Goal: Task Accomplishment & Management: Manage account settings

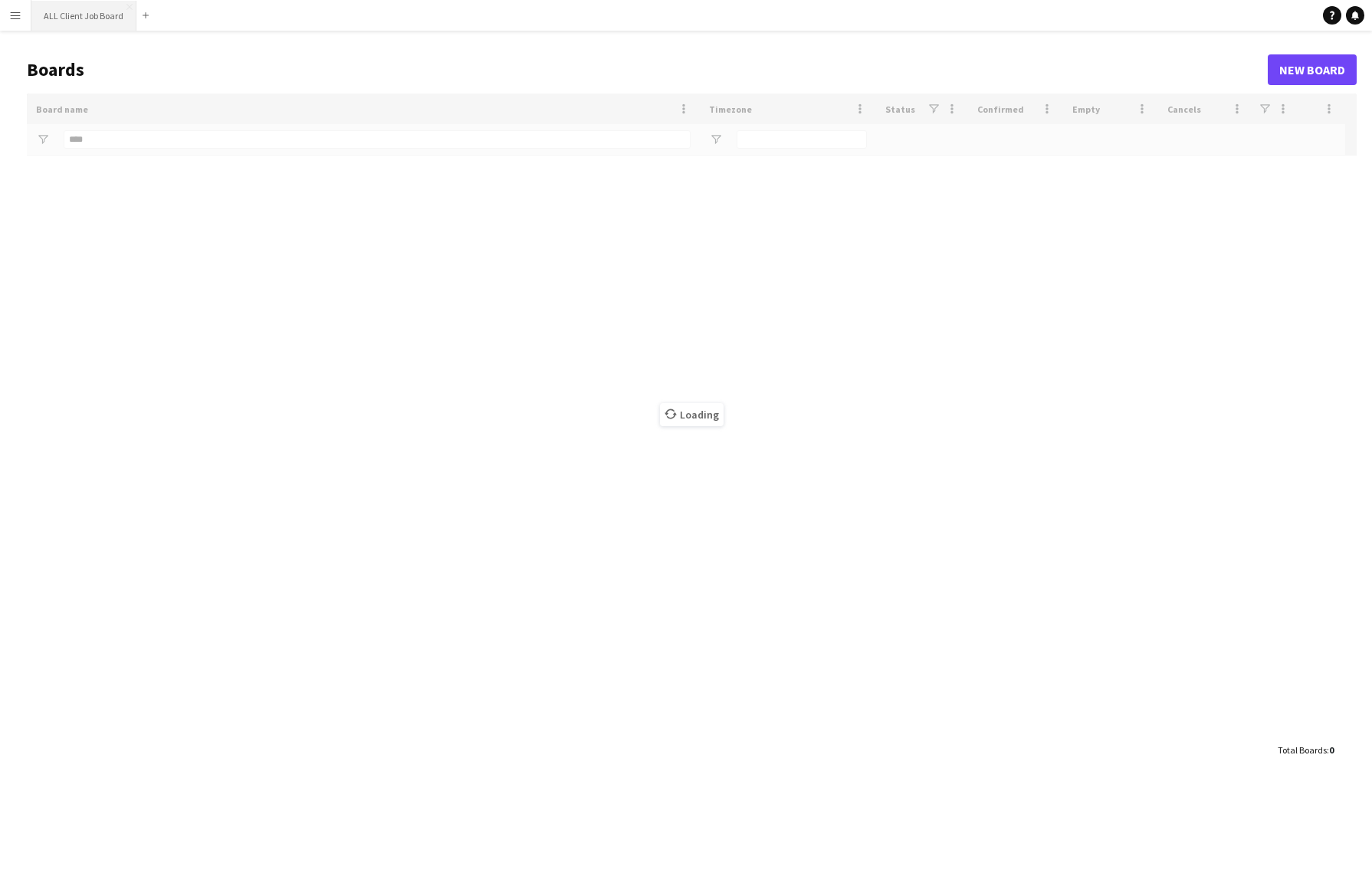
type input "***"
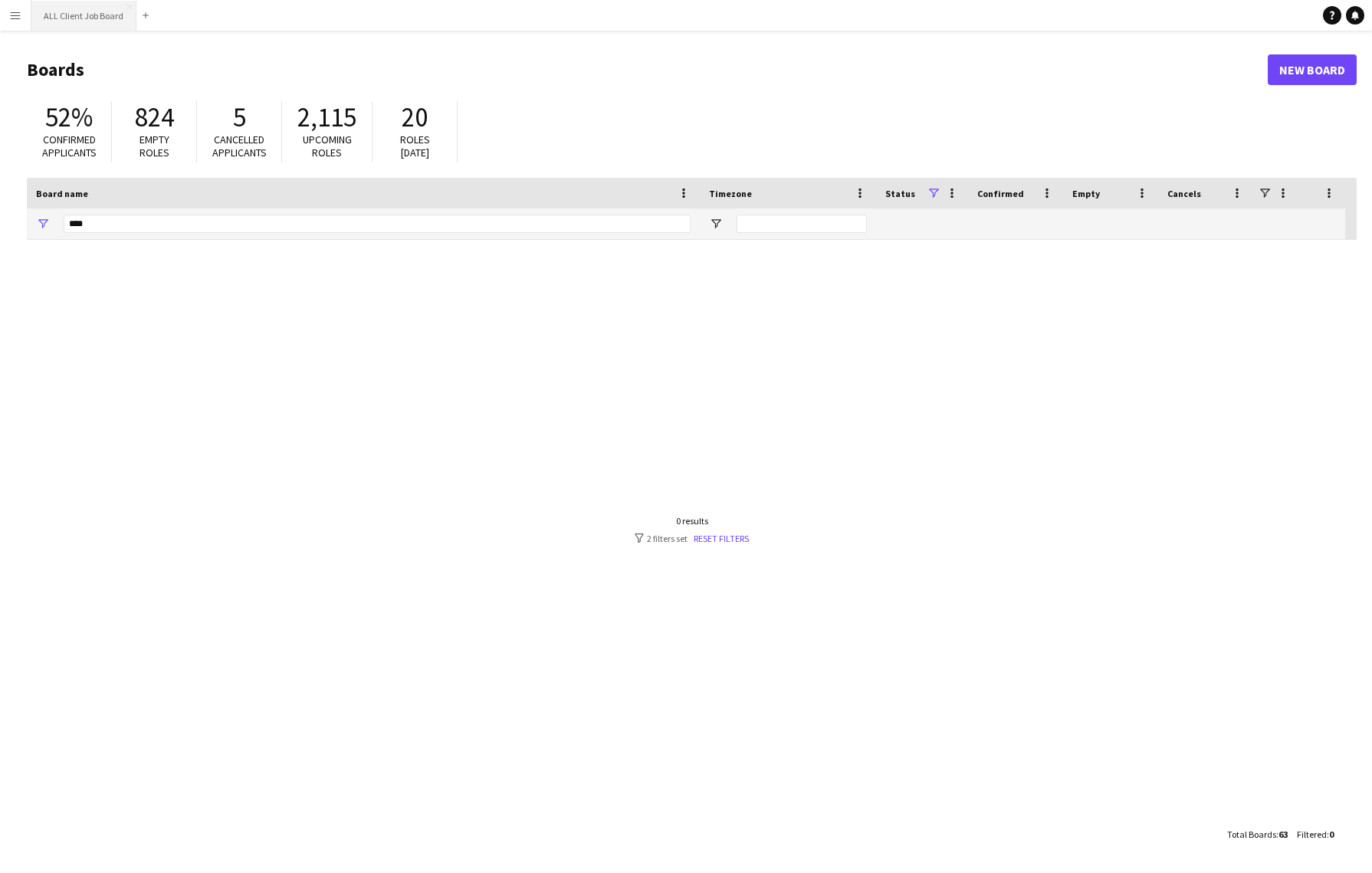
click at [83, 13] on button "ALL Client Job Board Close" at bounding box center [83, 16] width 105 height 30
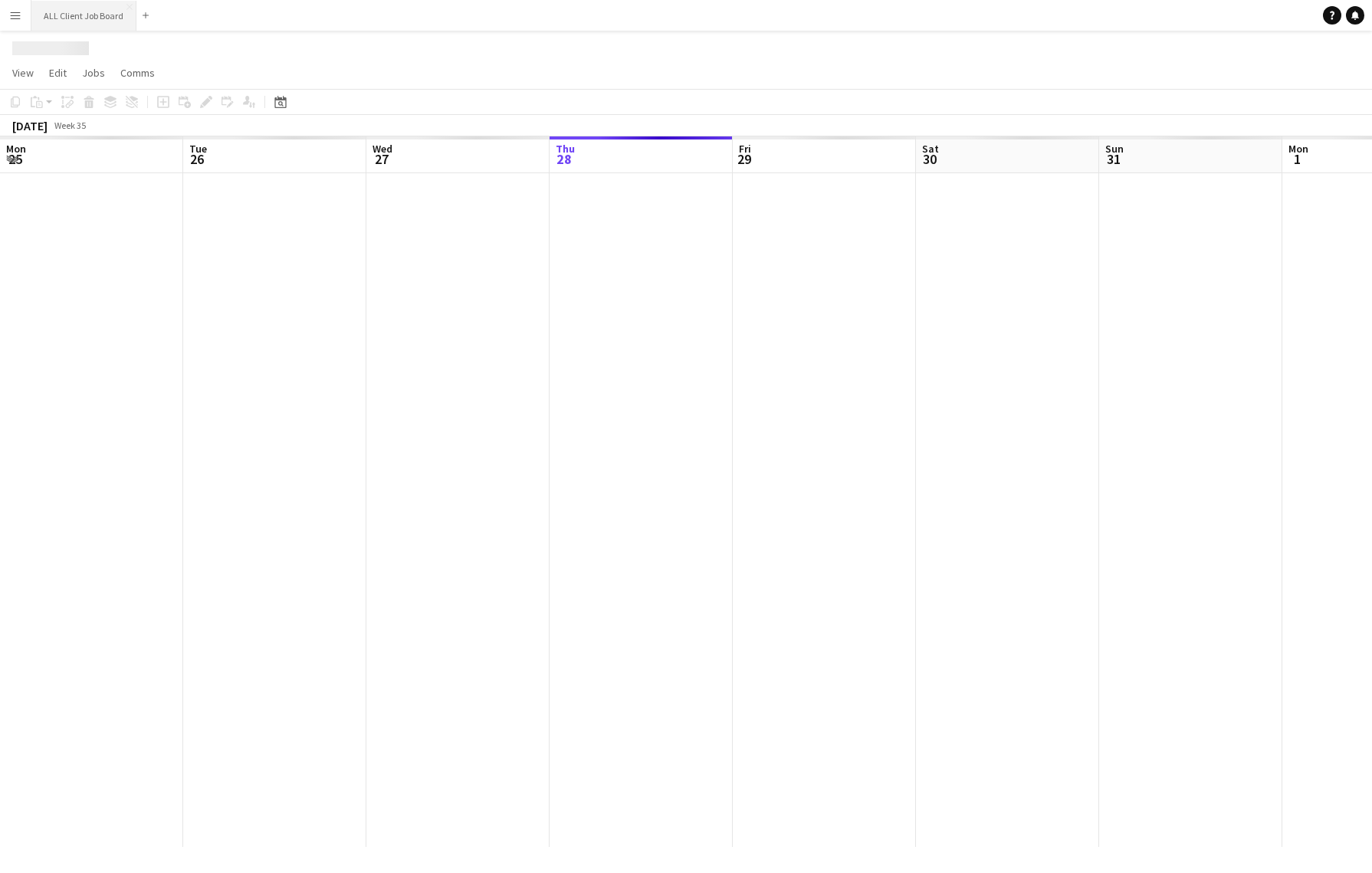
scroll to position [0, 367]
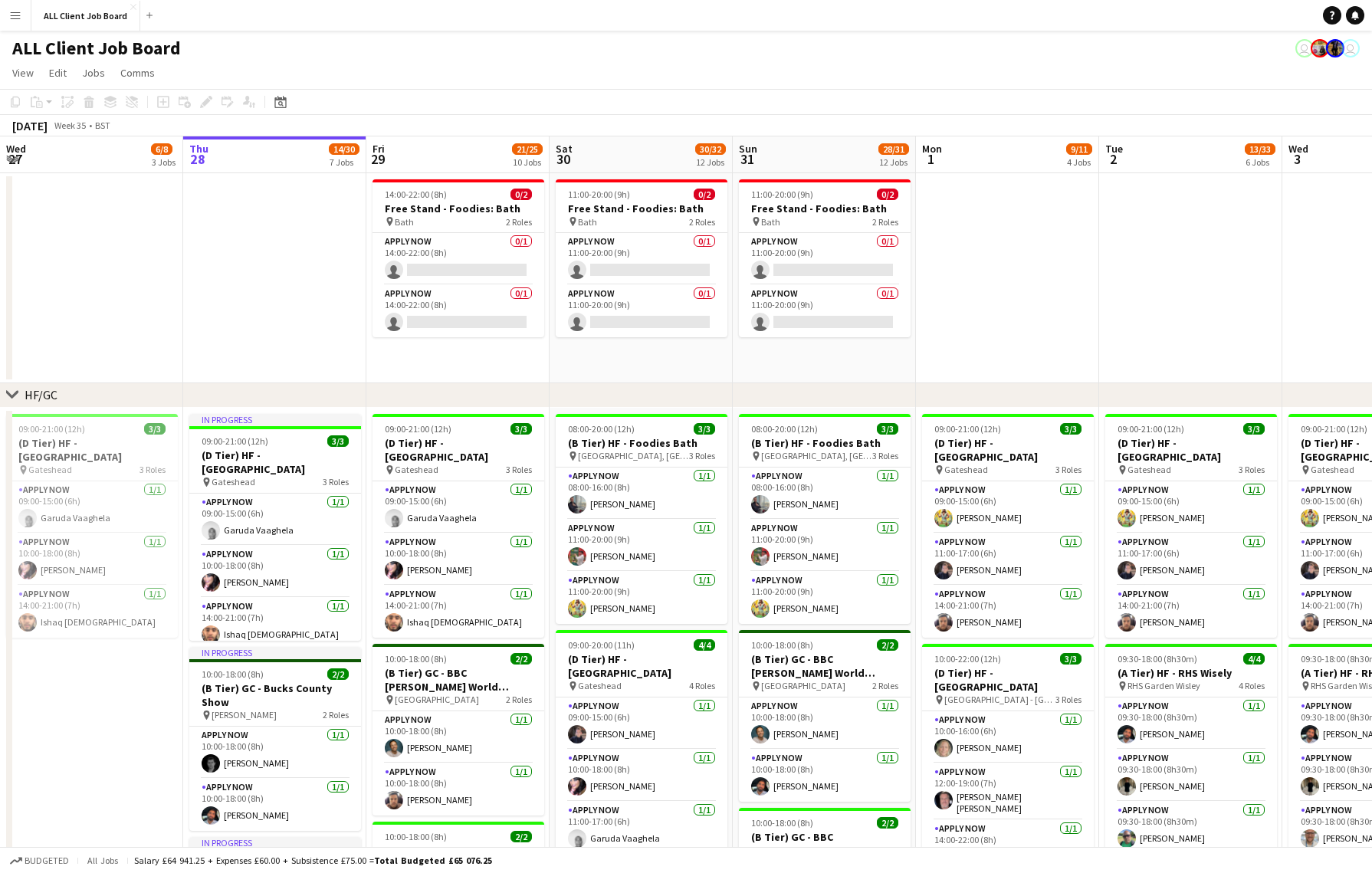
click at [16, 11] on app-icon "Menu" at bounding box center [16, 16] width 13 height 13
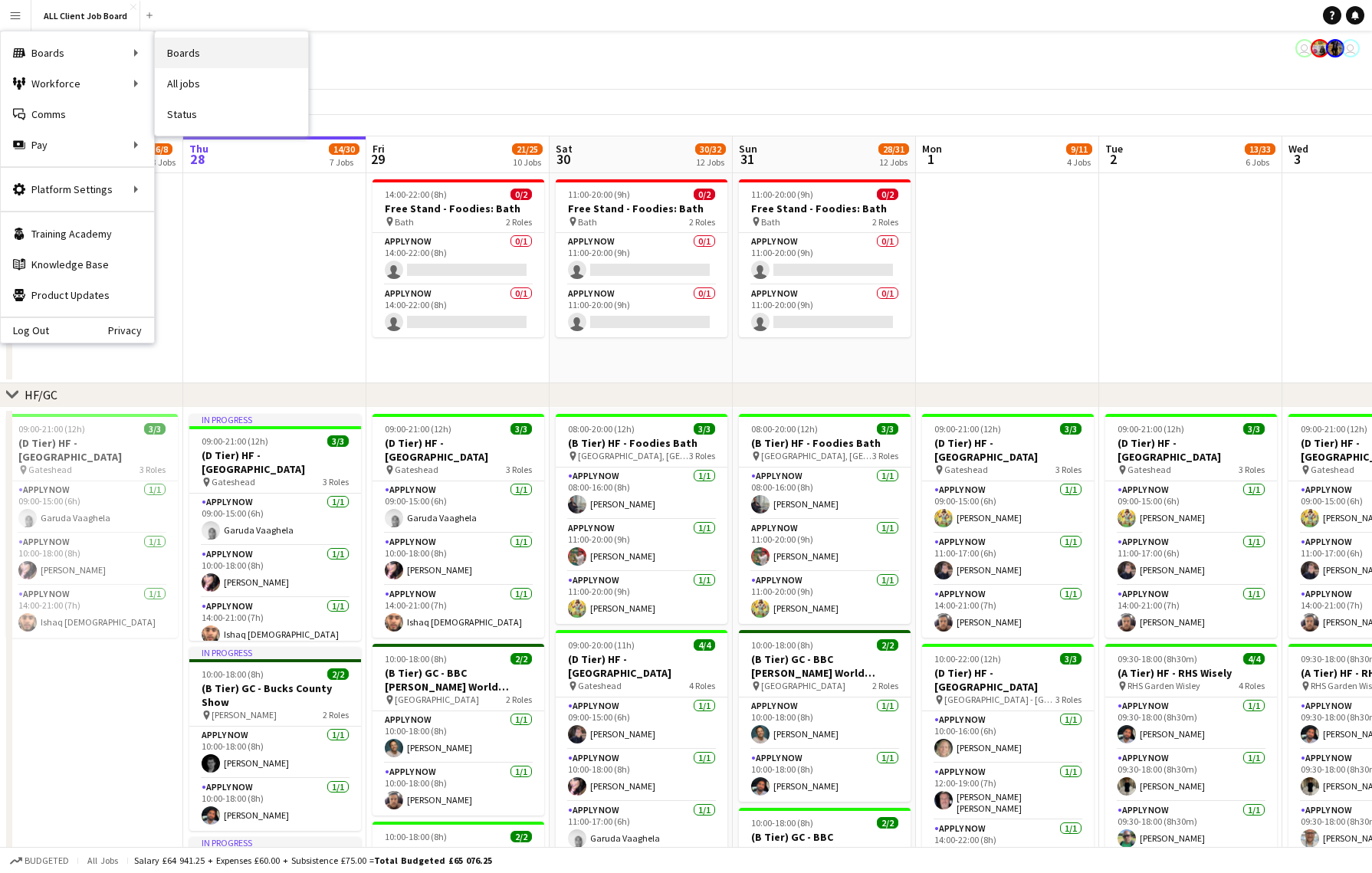
click at [176, 50] on link "Boards" at bounding box center [231, 53] width 153 height 31
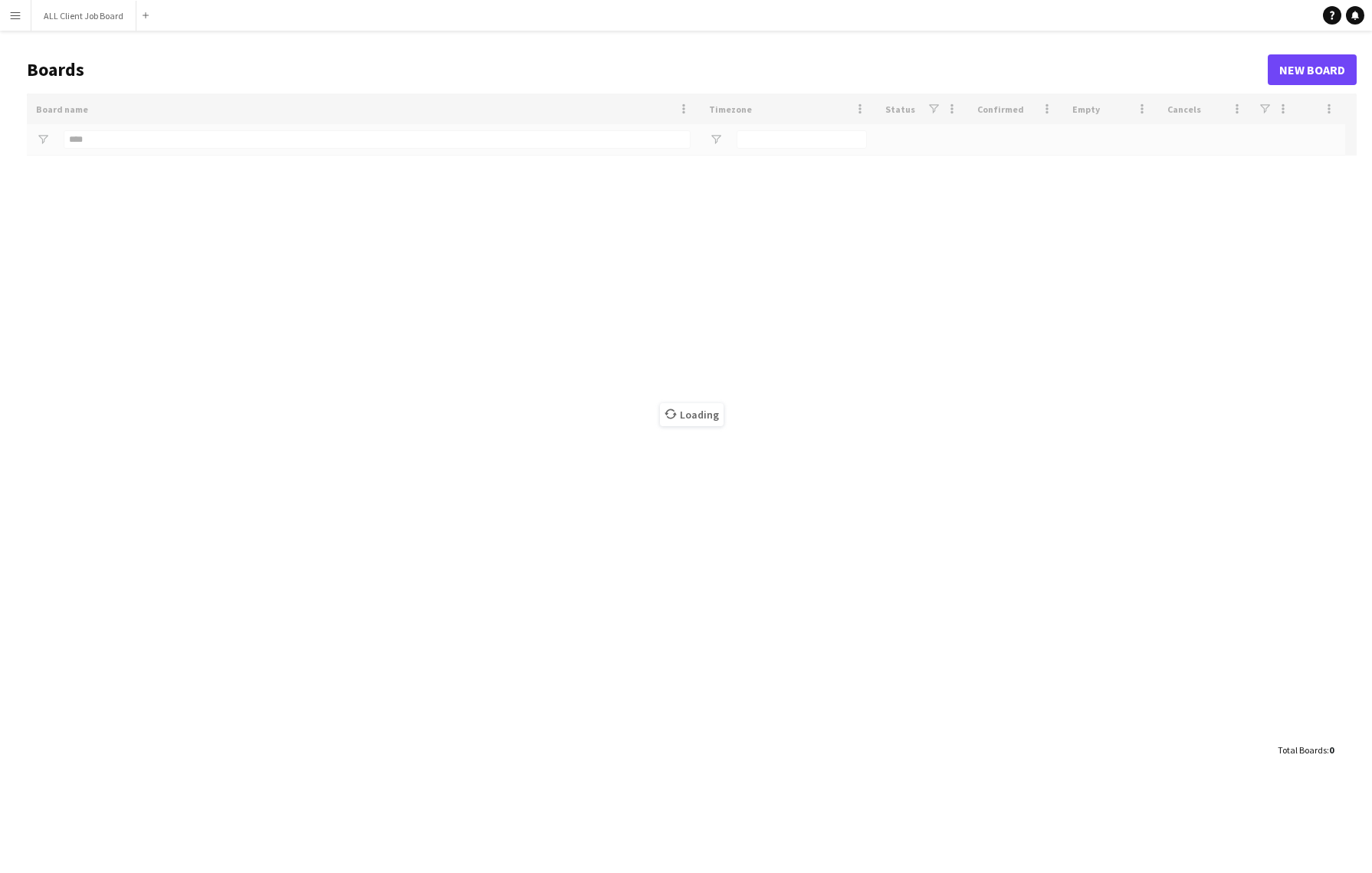
type input "***"
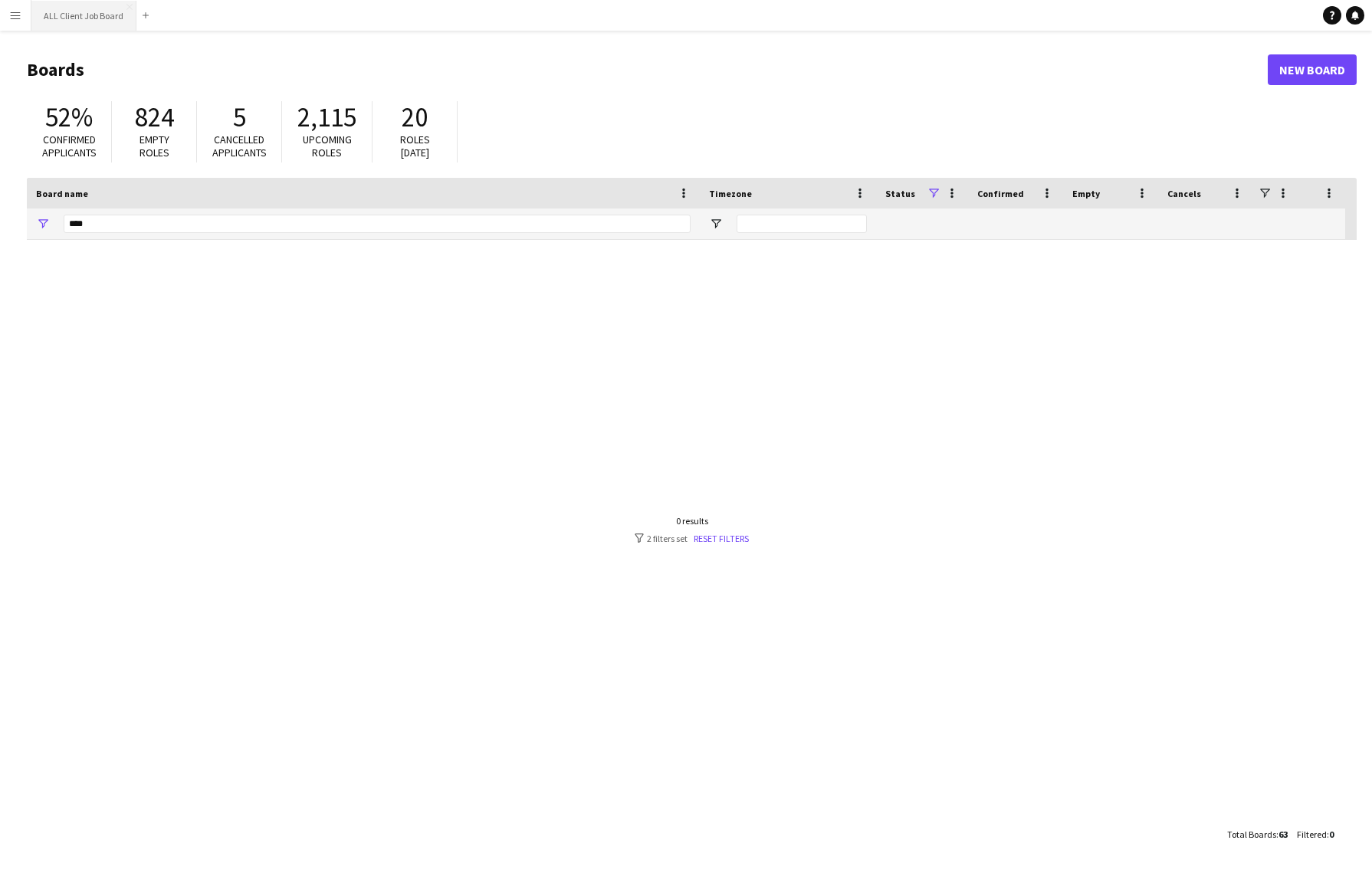
click at [99, 13] on button "ALL Client Job Board Close" at bounding box center [83, 16] width 105 height 30
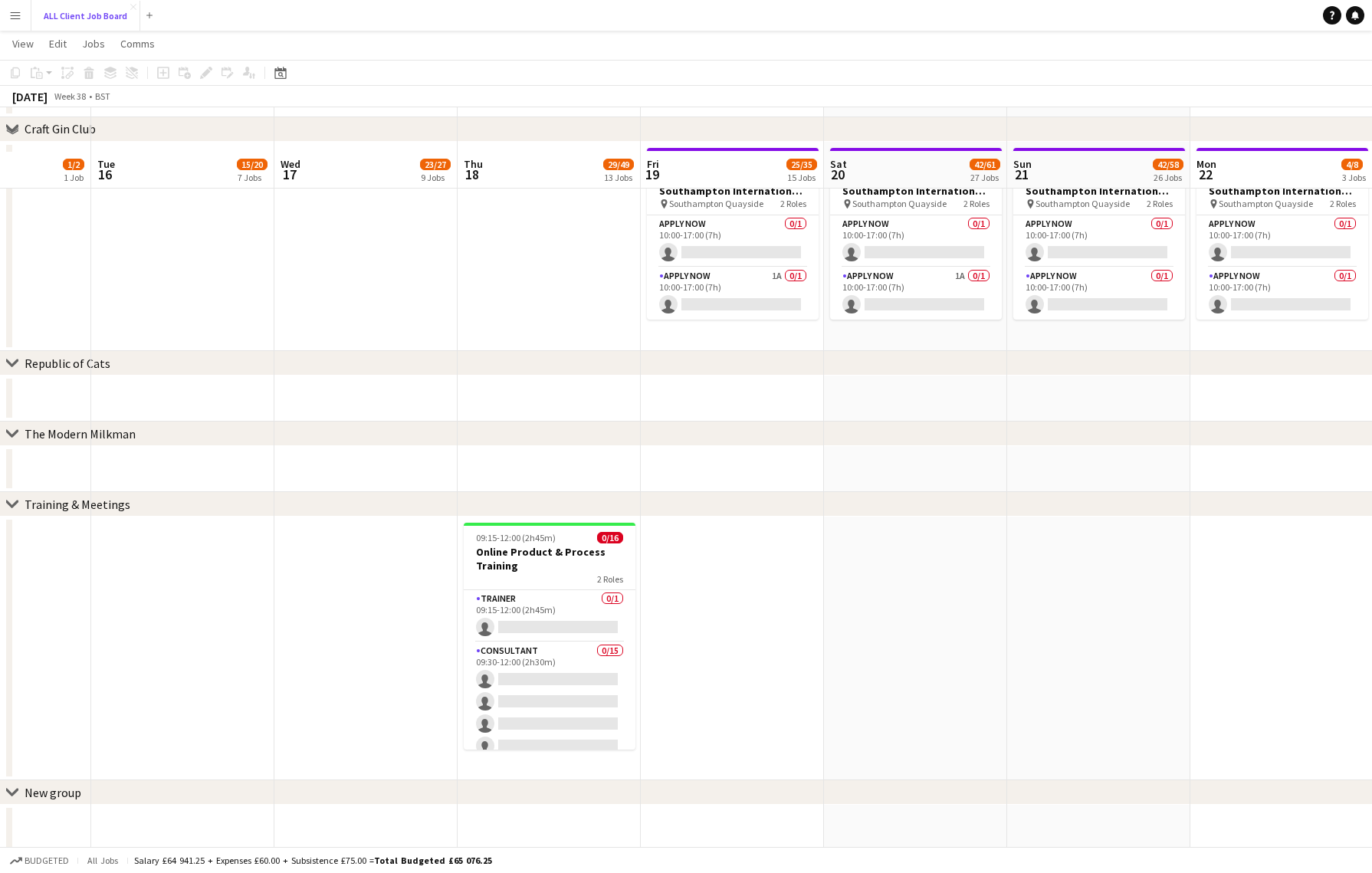
scroll to position [6663, 0]
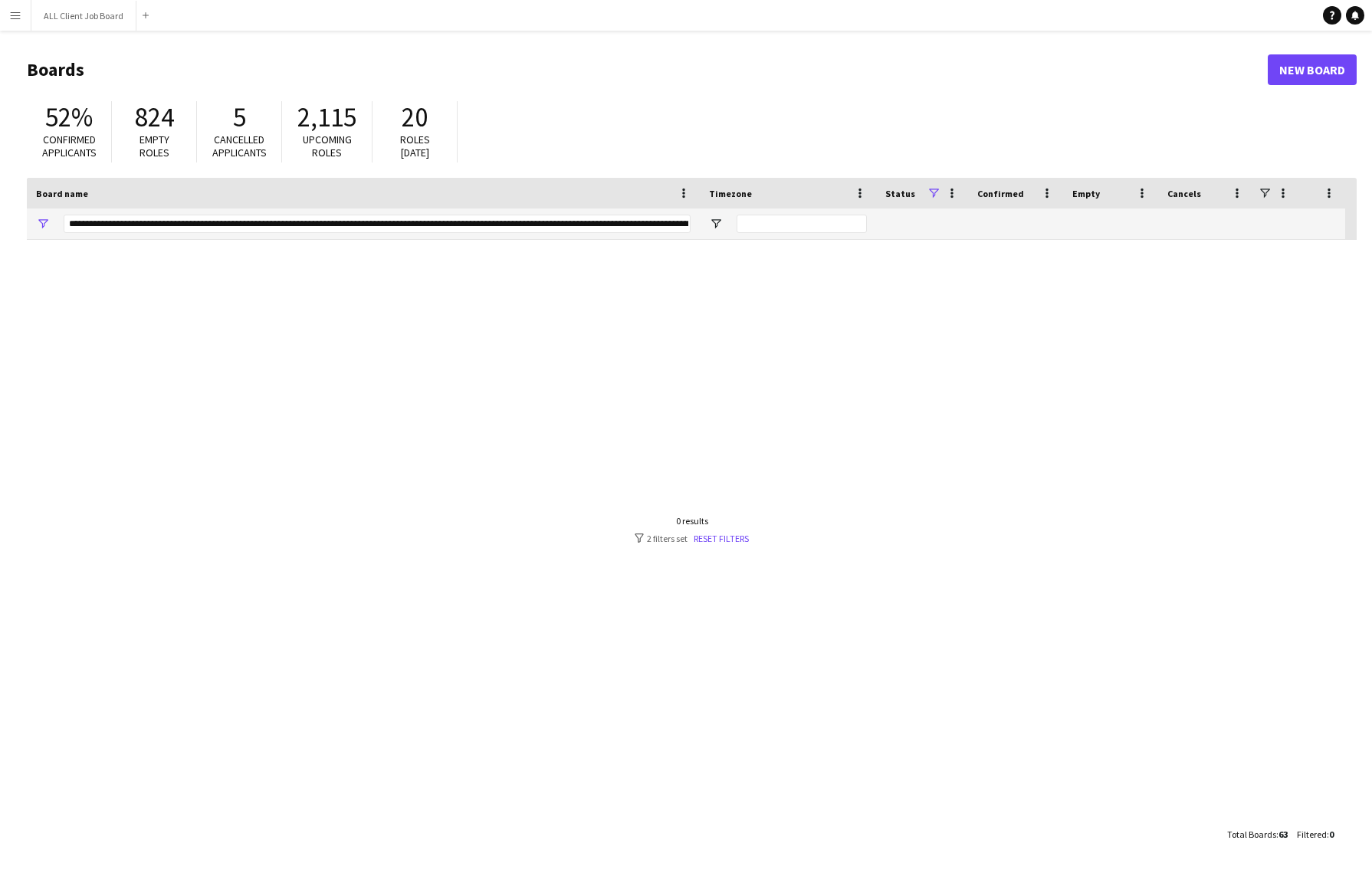
type input "***"
click at [148, 17] on button "Add" at bounding box center [146, 16] width 13 height 13
click at [216, 27] on app-navbar "Menu Boards Boards Boards All jobs Status Workforce Workforce My Workforce Recr…" at bounding box center [686, 15] width 1372 height 31
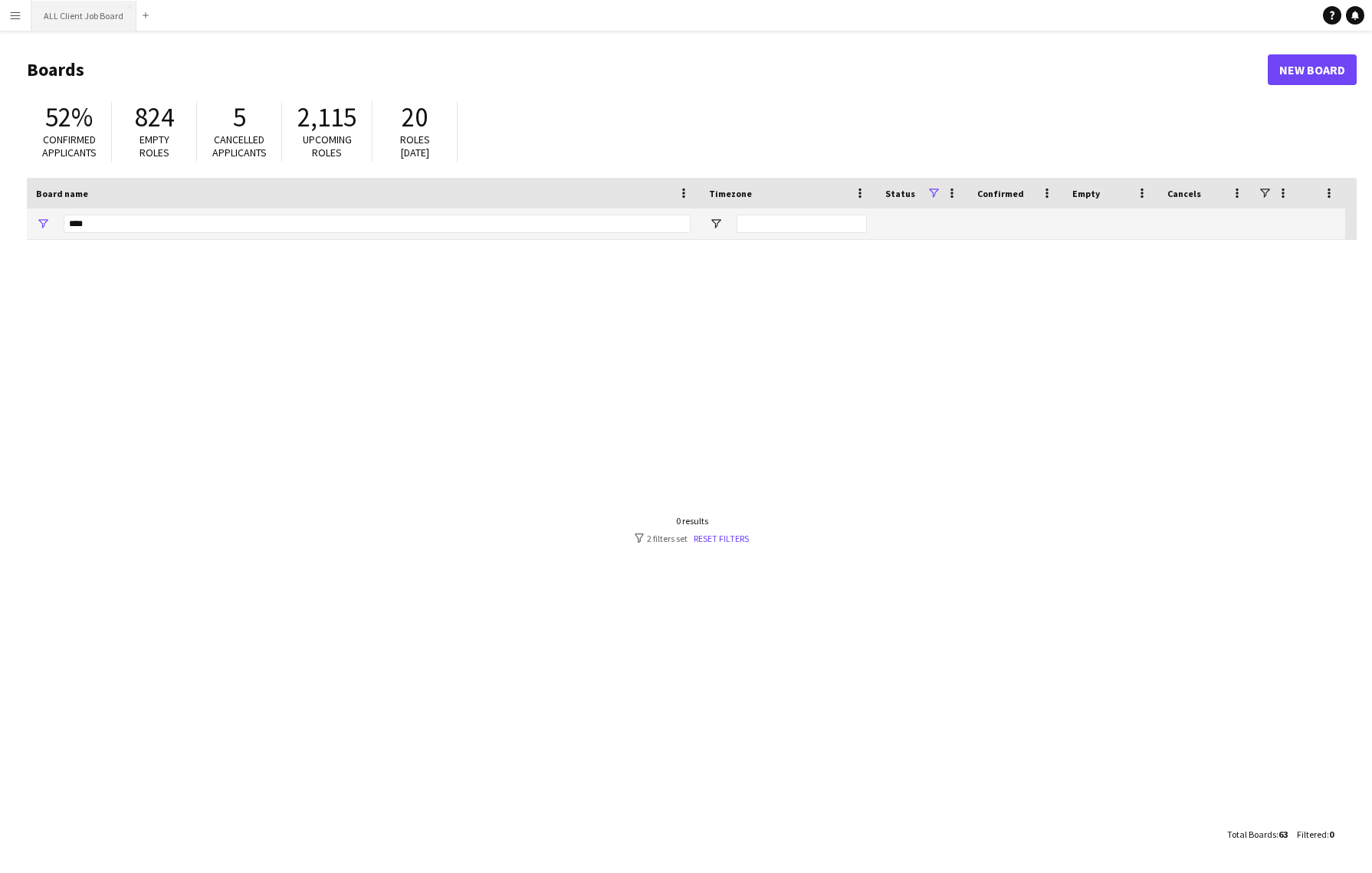
click at [90, 15] on button "ALL Client Job Board Close" at bounding box center [83, 16] width 105 height 30
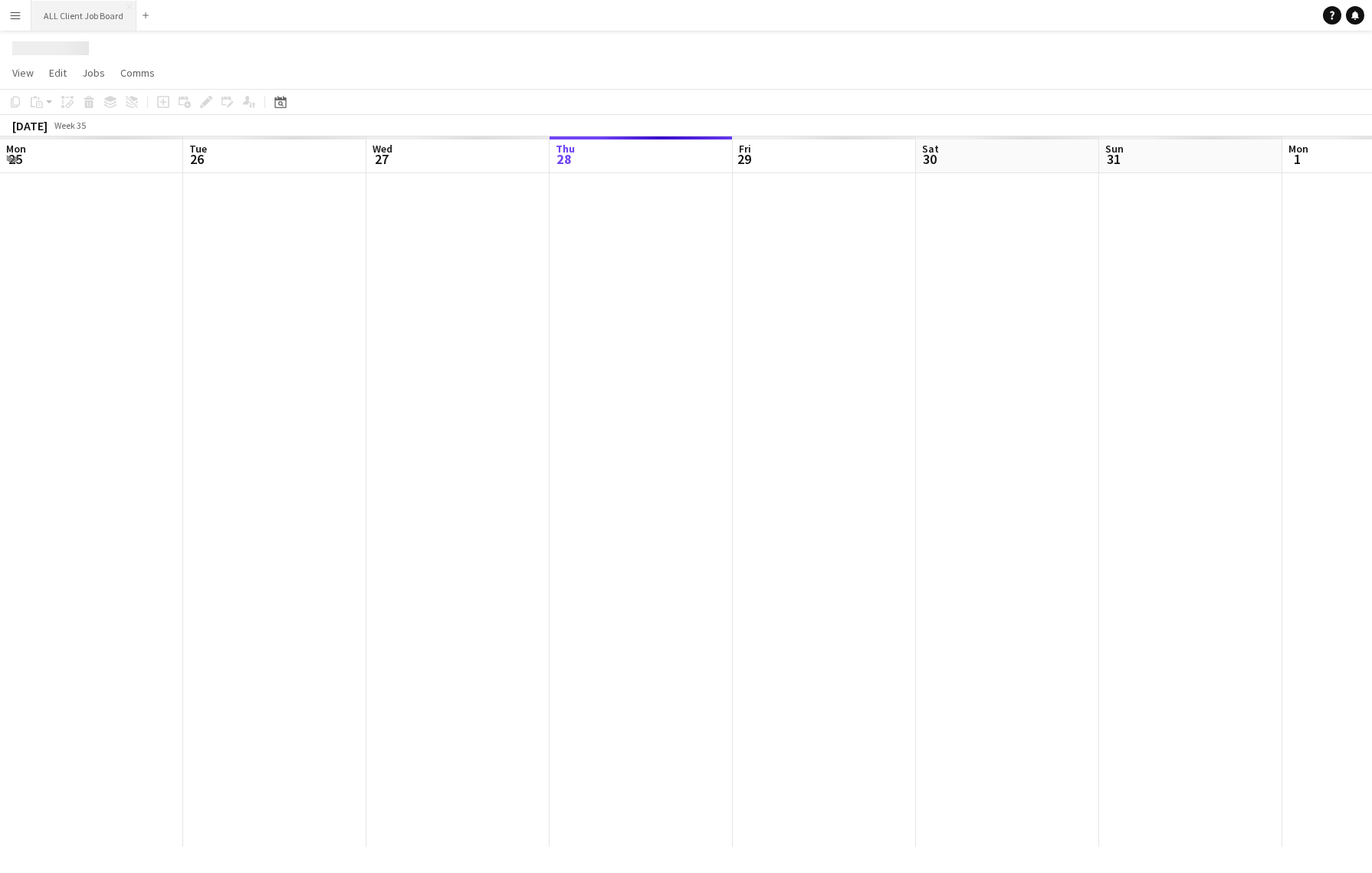
scroll to position [0, 367]
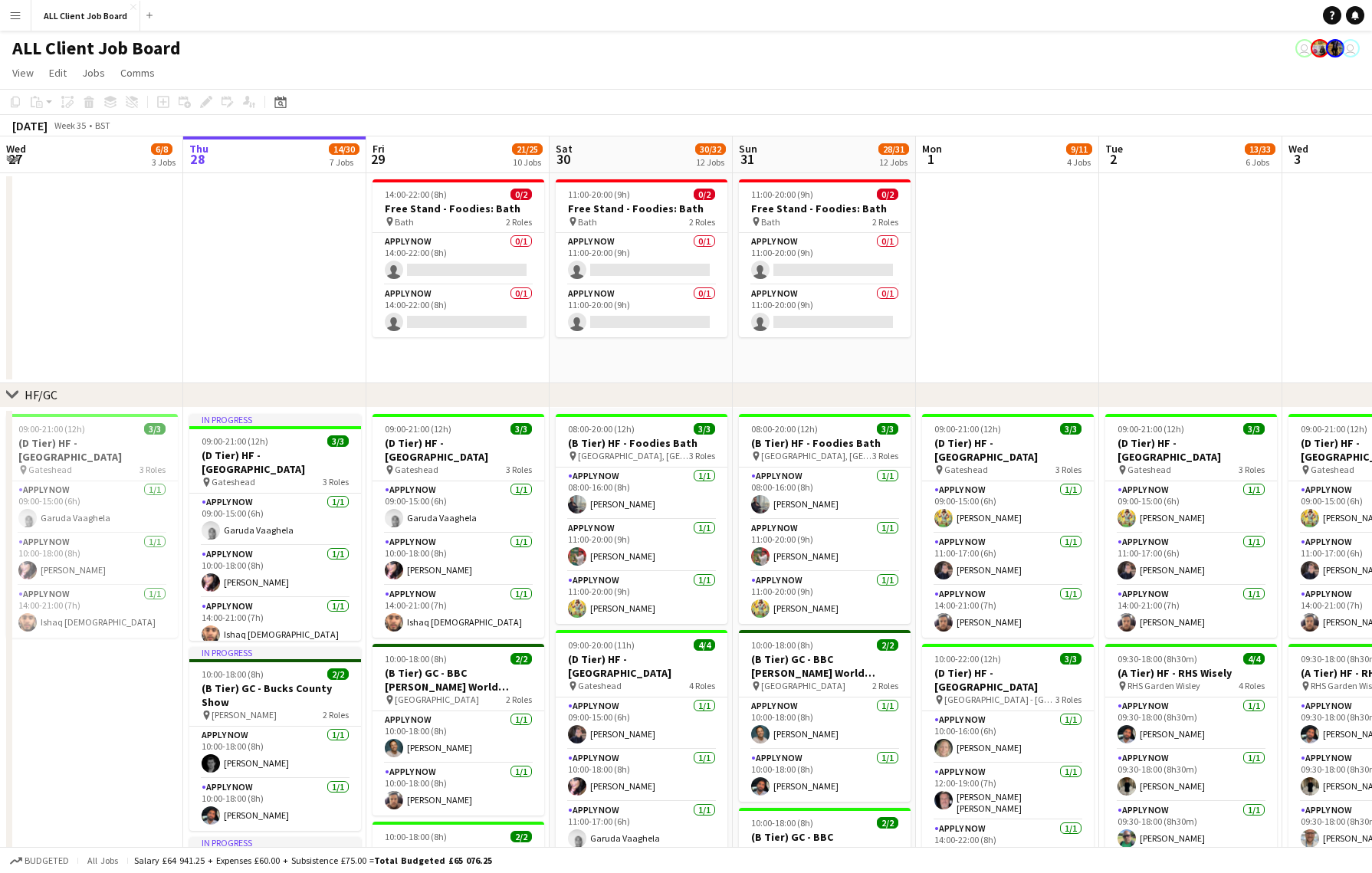
click at [15, 17] on app-icon "Menu" at bounding box center [16, 16] width 13 height 13
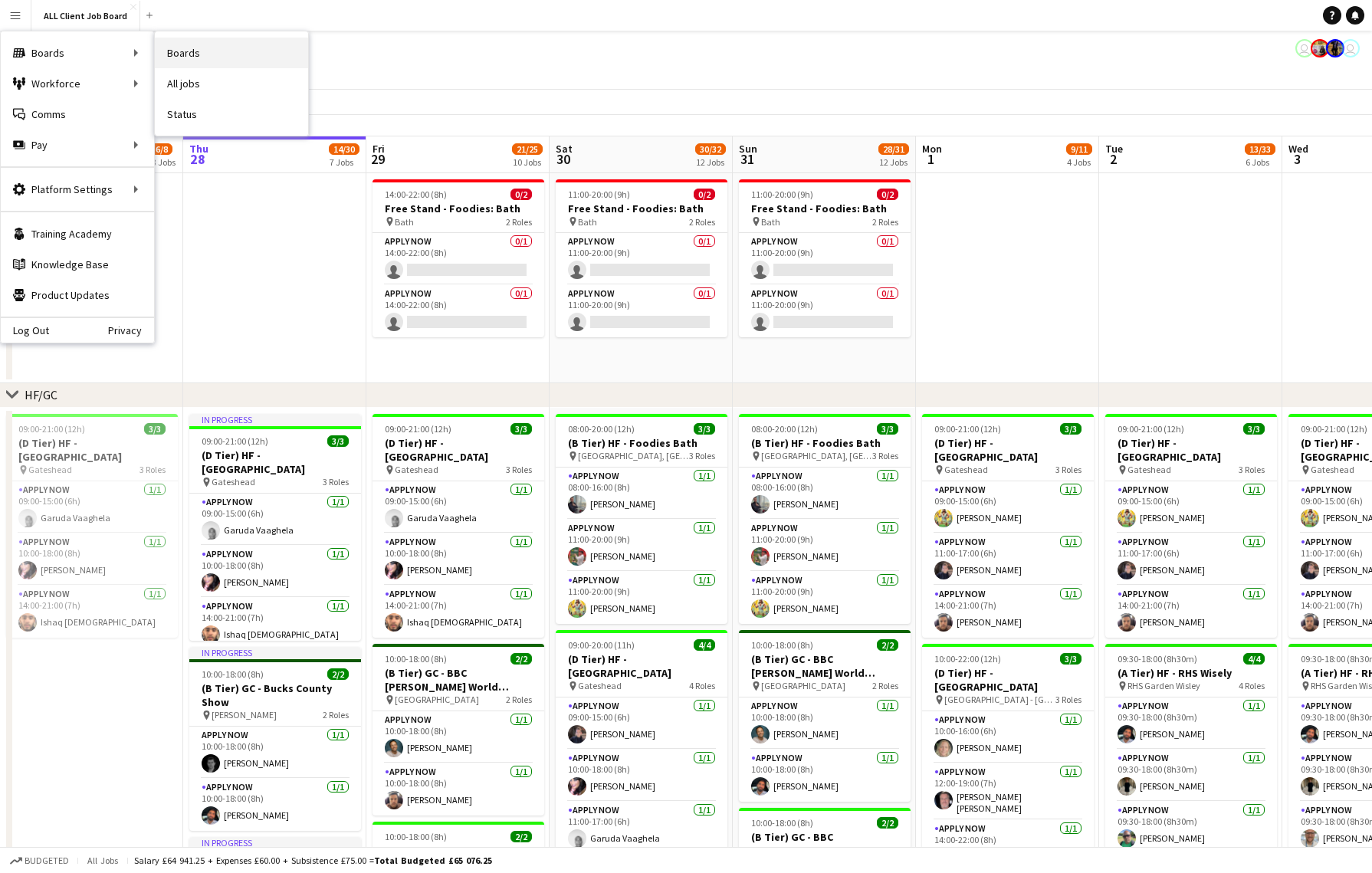
click at [210, 58] on link "Boards" at bounding box center [231, 53] width 153 height 31
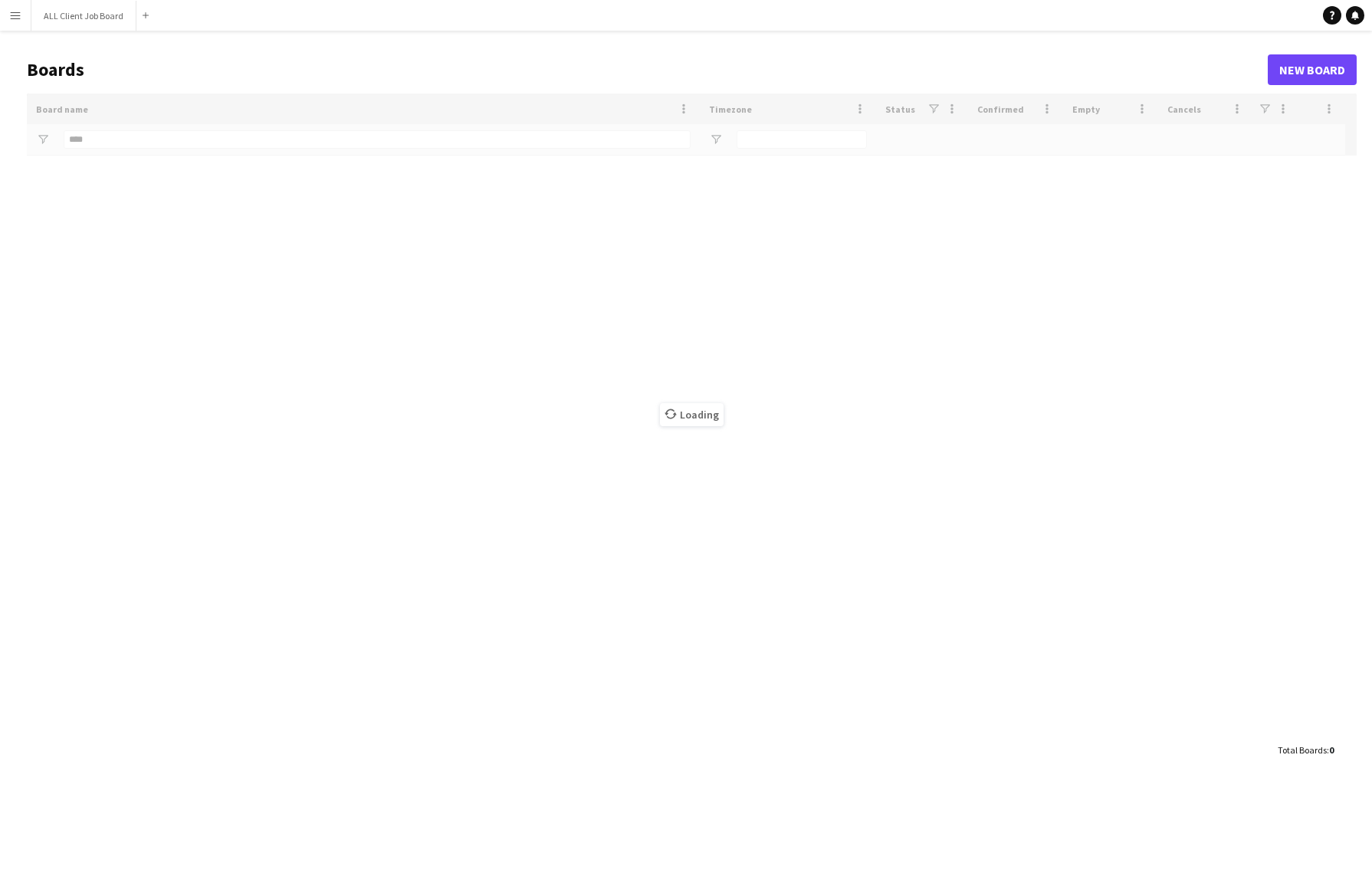
type input "***"
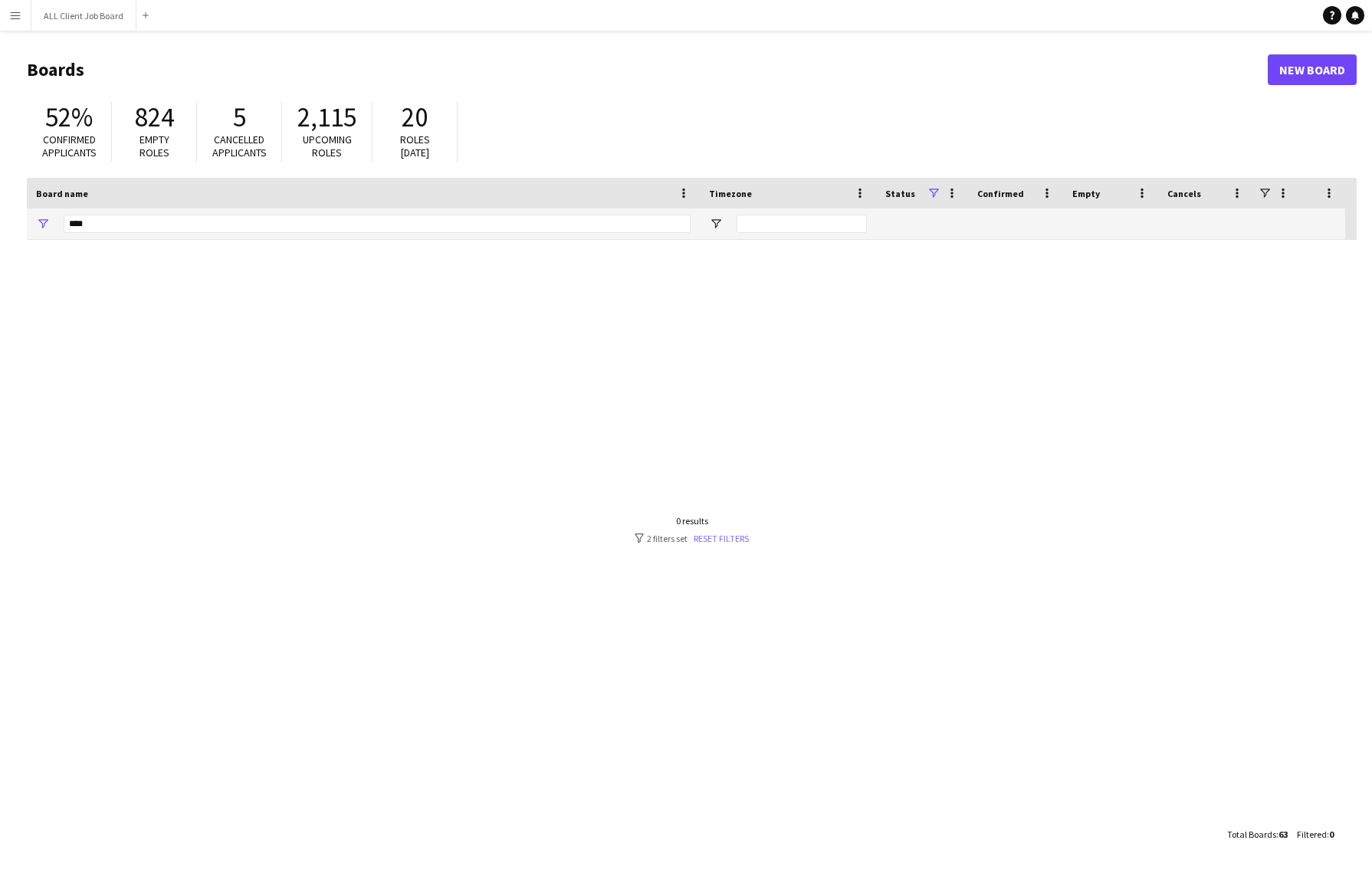
click at [703, 532] on link "Reset filters" at bounding box center [721, 538] width 55 height 12
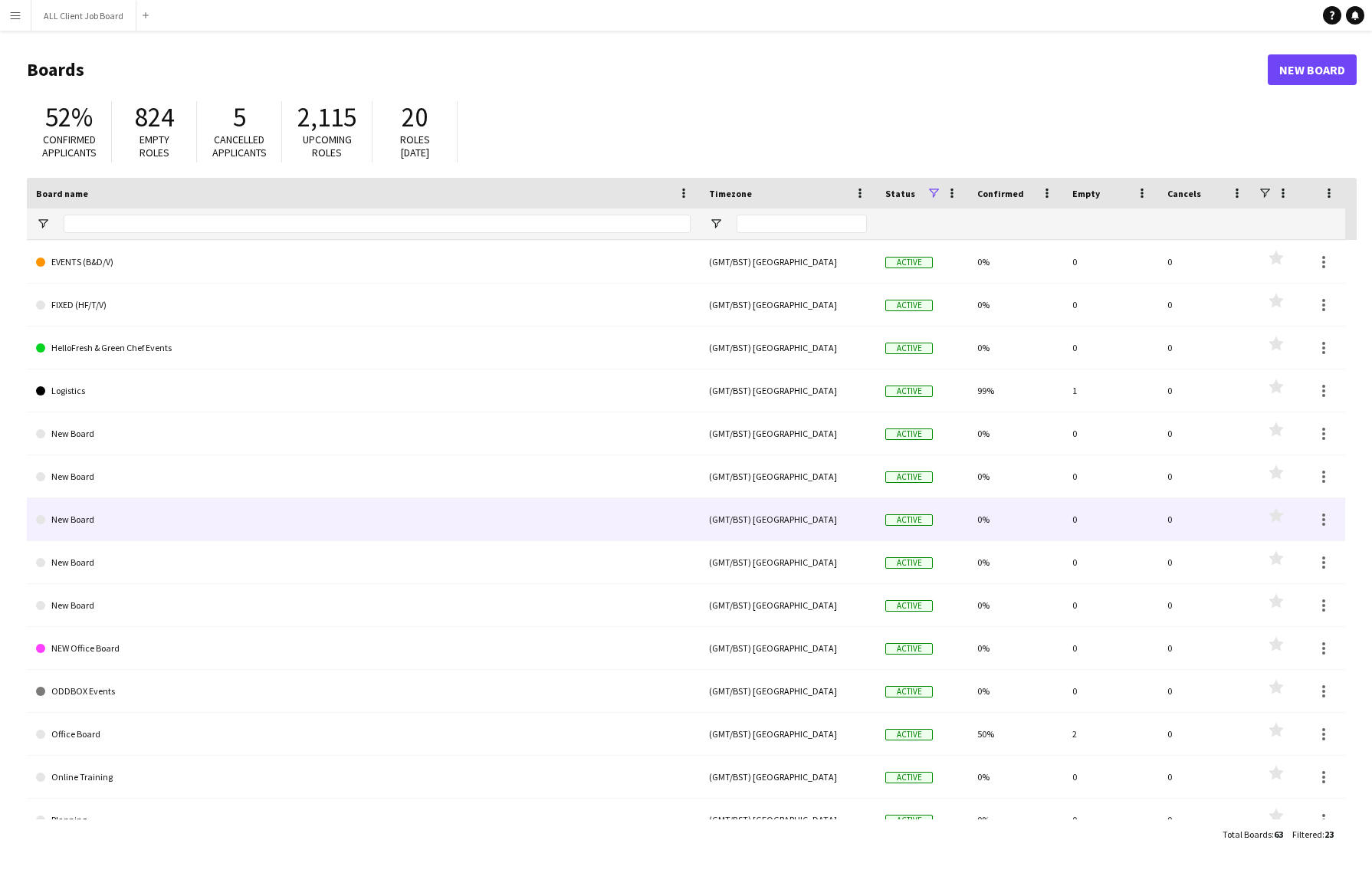
scroll to position [182, 0]
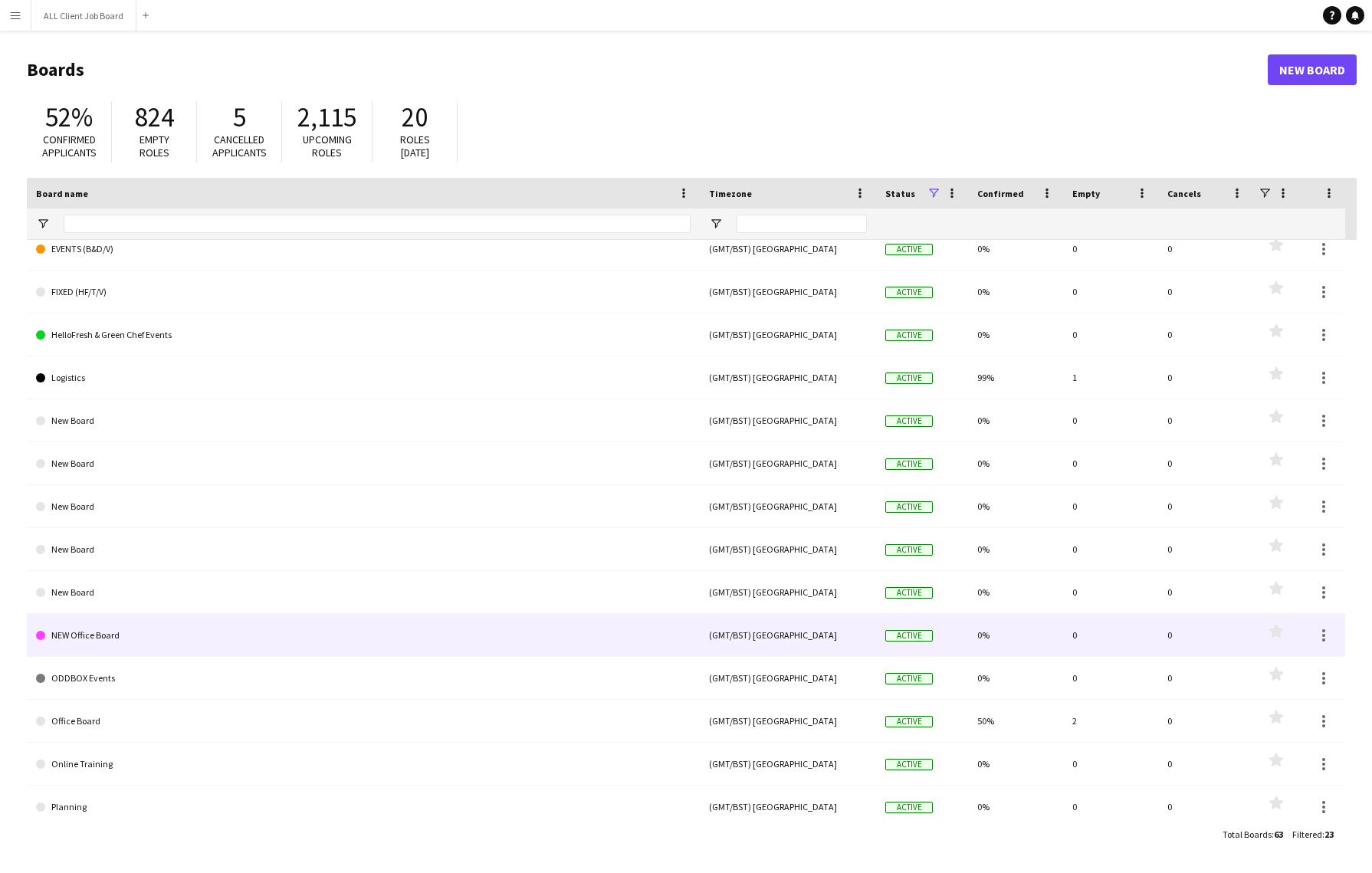
click at [302, 624] on link "NEW Office Board" at bounding box center [363, 635] width 655 height 43
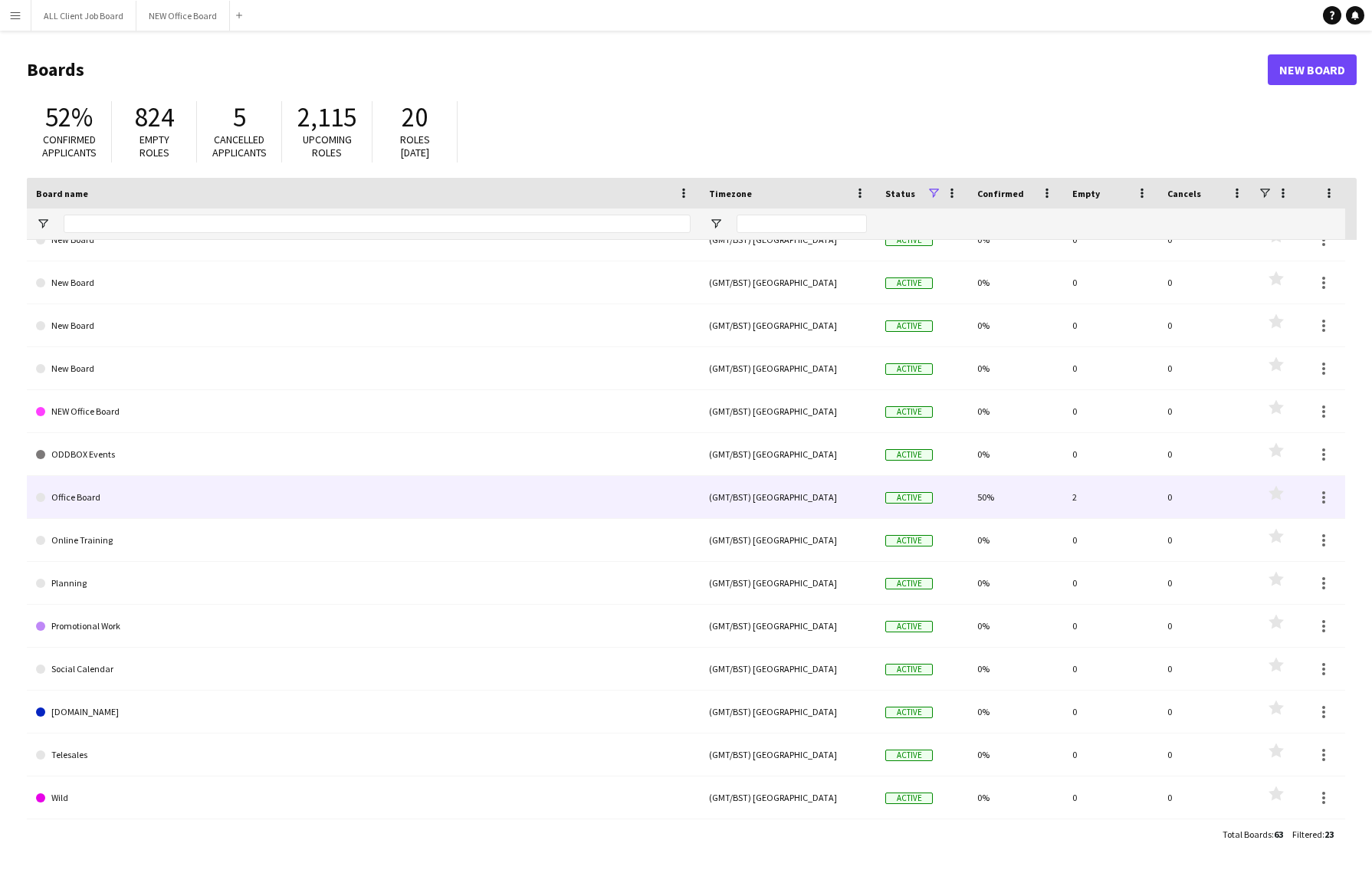
click at [282, 498] on link "Office Board" at bounding box center [363, 497] width 655 height 43
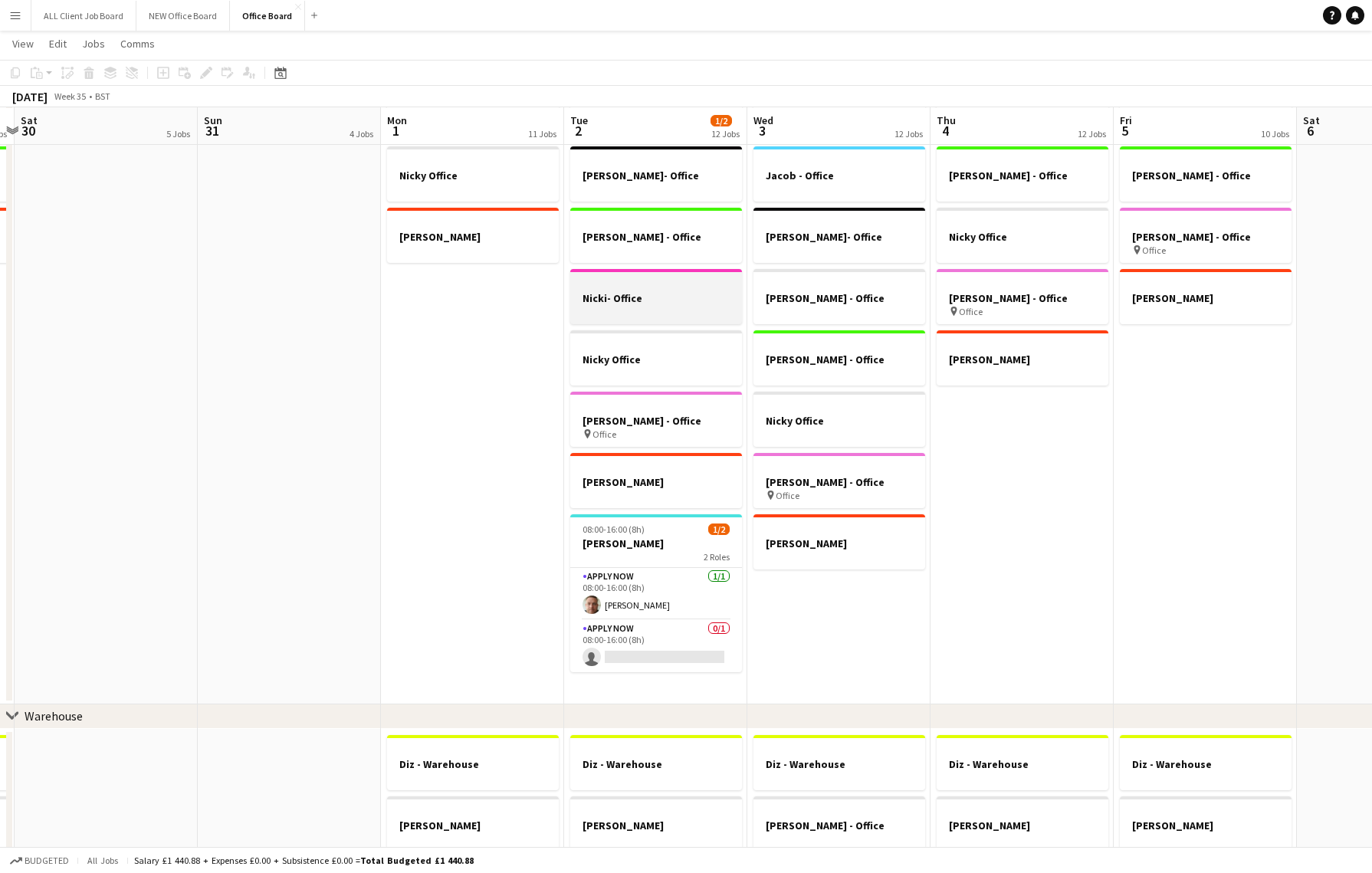
click at [684, 299] on h3 "Nicki- Office" at bounding box center [656, 298] width 172 height 14
click at [15, 69] on icon "Copy" at bounding box center [16, 73] width 13 height 13
click at [788, 587] on app-date-cell "Dan Jacob - Office Joe- Office Julie - Office Kristina - Office Nicky Office Ni…" at bounding box center [839, 391] width 183 height 625
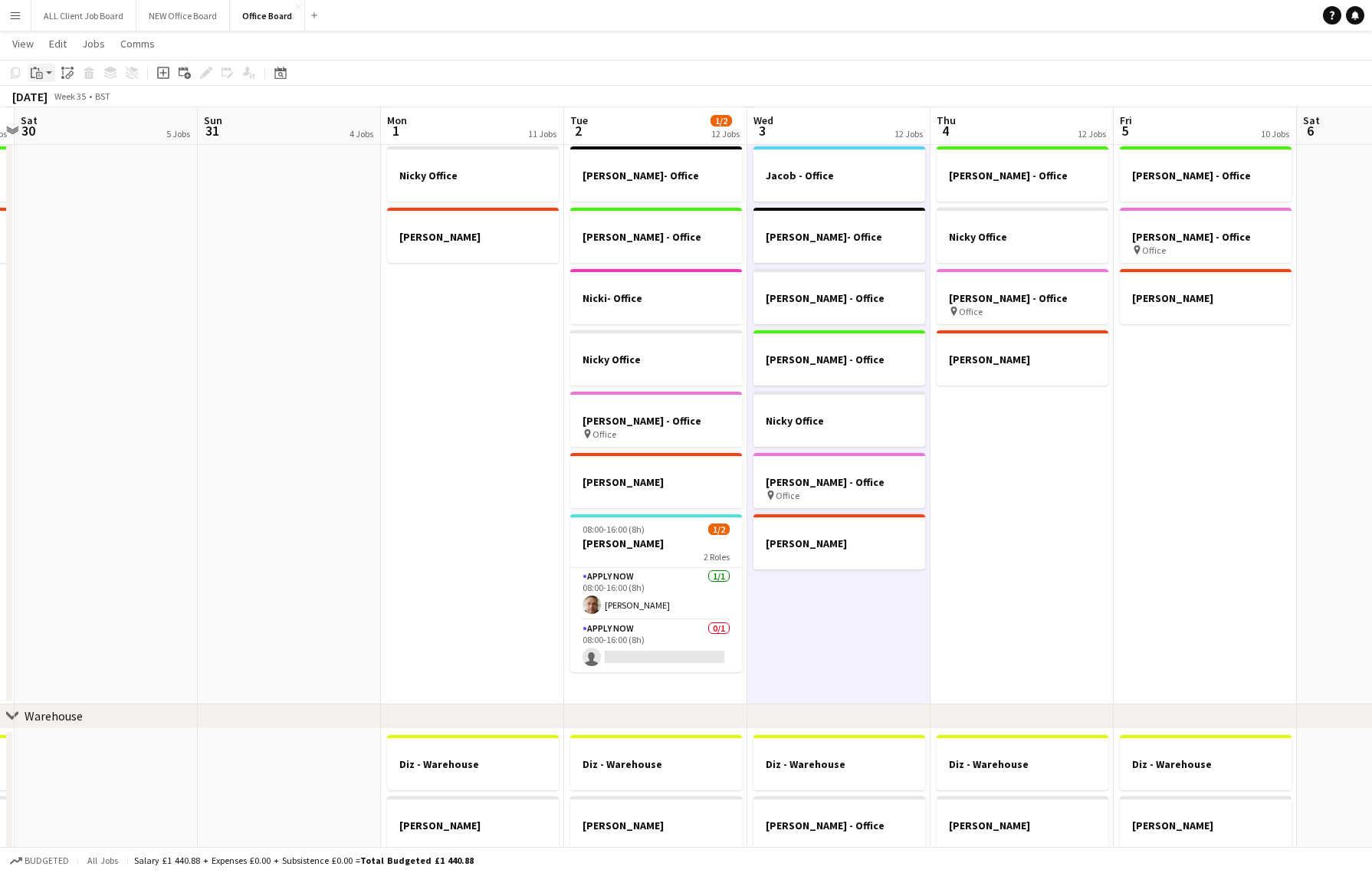
click at [38, 71] on icon "Paste" at bounding box center [37, 73] width 13 height 13
click at [79, 126] on link "Paste with crew Command Shift V" at bounding box center [101, 128] width 121 height 14
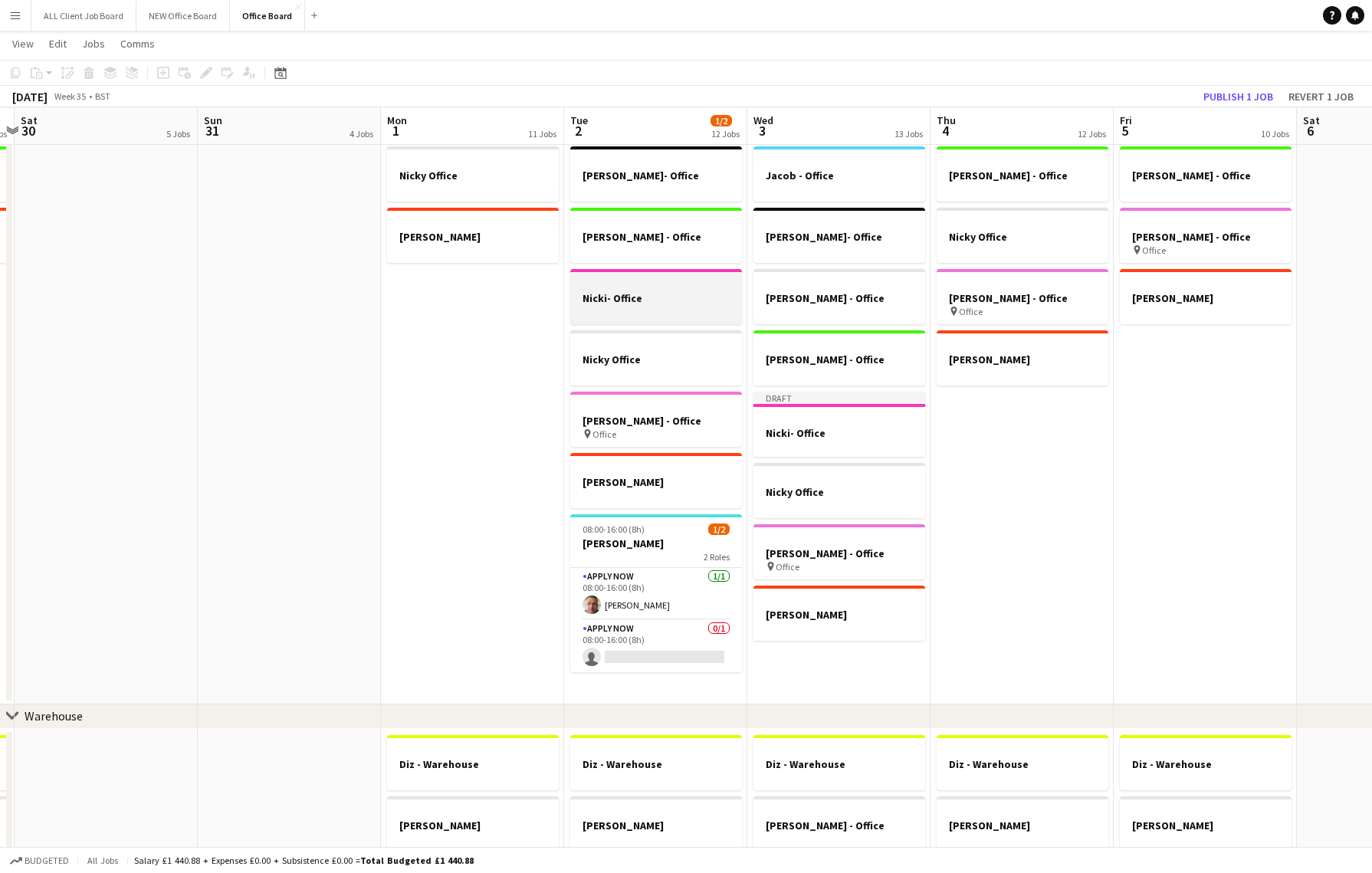
click at [662, 293] on h3 "Nicki- Office" at bounding box center [656, 298] width 172 height 14
click at [92, 72] on icon at bounding box center [89, 76] width 9 height 8
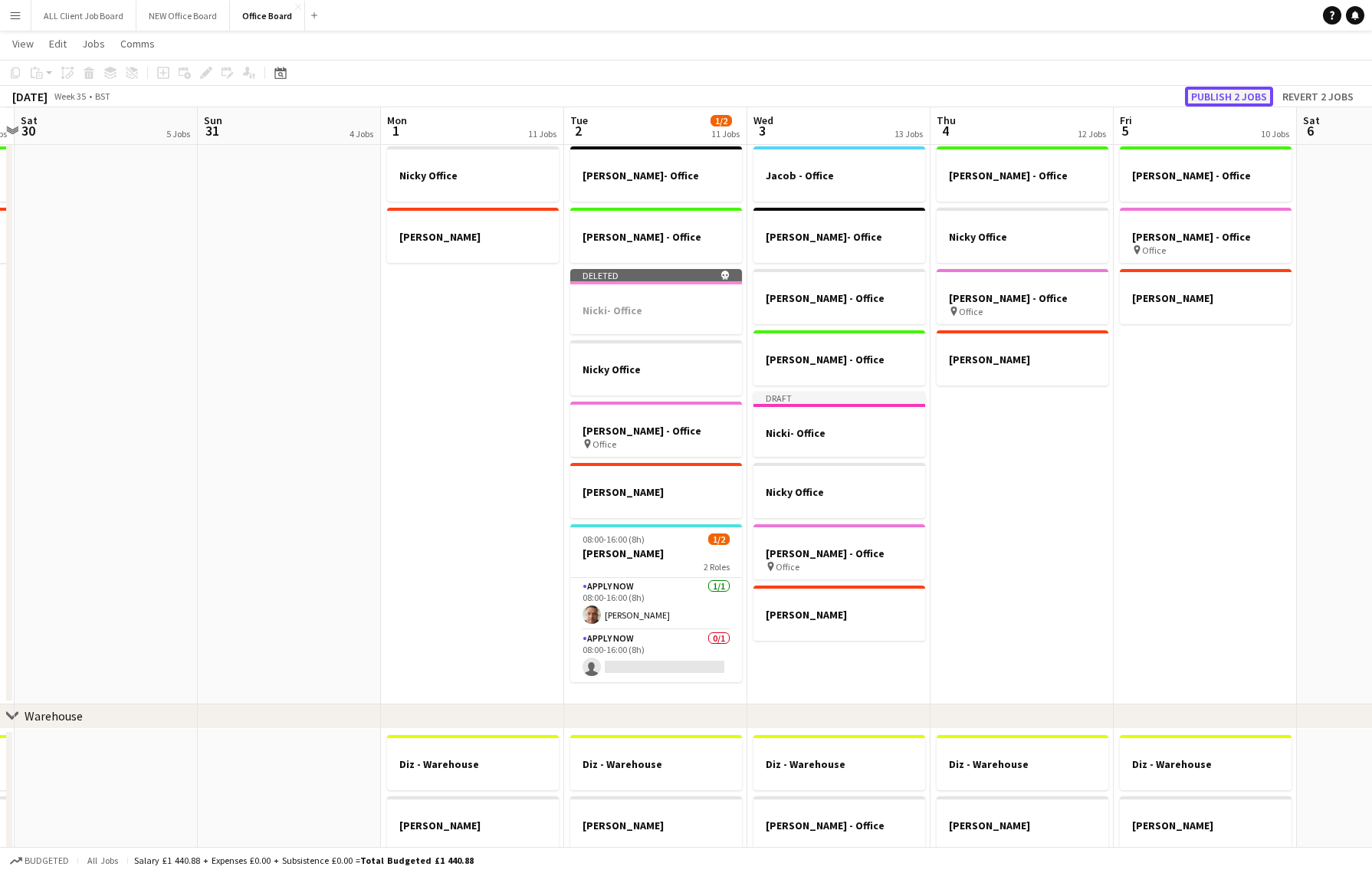
click at [1239, 95] on button "Publish 2 jobs" at bounding box center [1229, 96] width 88 height 20
